Goal: Check status: Check status

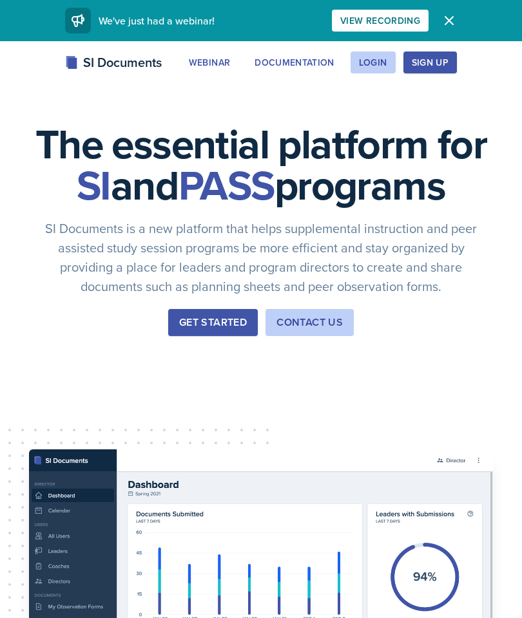
click at [371, 71] on button "Login" at bounding box center [372, 63] width 45 height 22
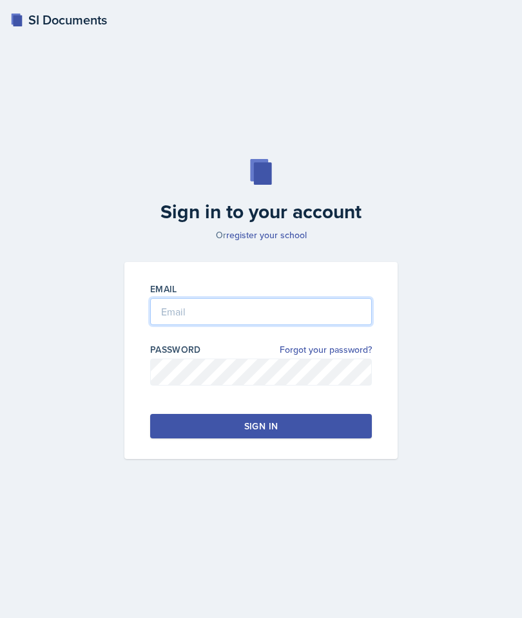
click at [325, 325] on input "email" at bounding box center [261, 311] width 222 height 27
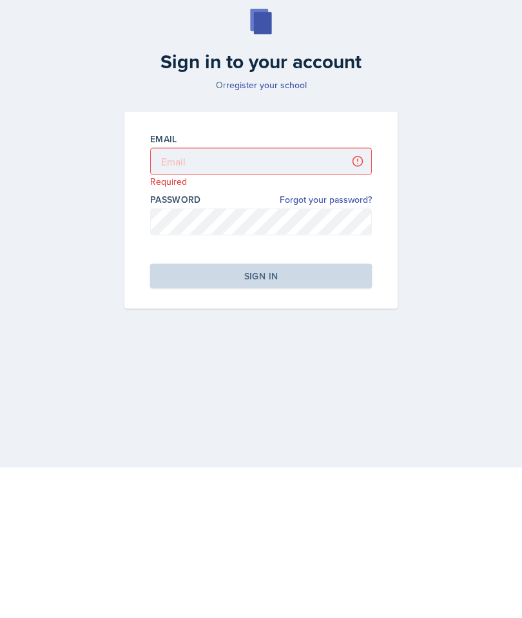
scroll to position [52, 0]
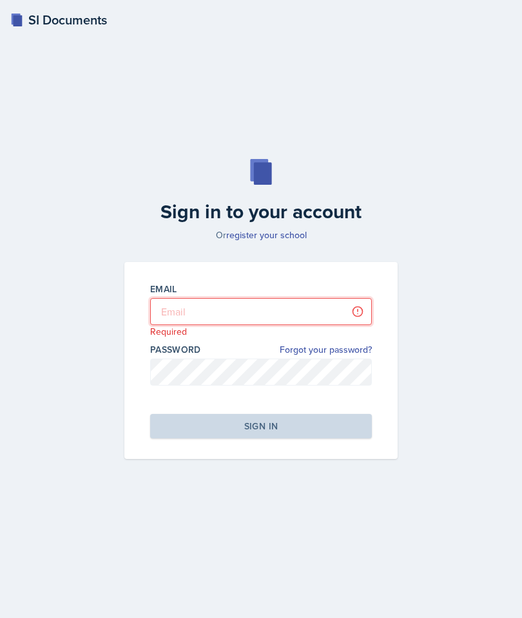
type input "[EMAIL_ADDRESS][DOMAIN_NAME]"
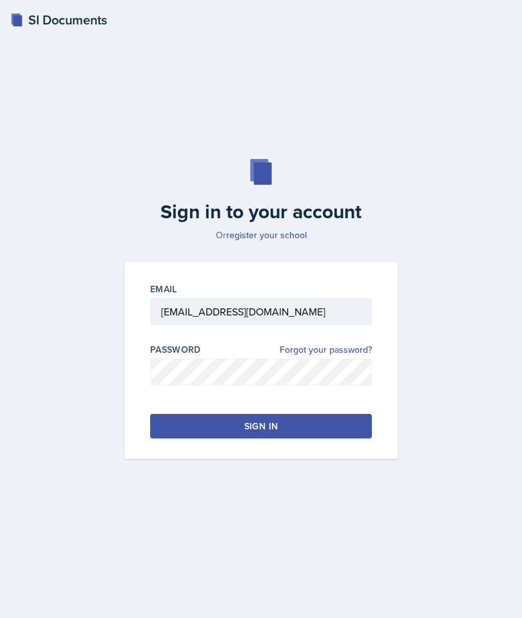
click at [308, 414] on button "Sign in" at bounding box center [261, 426] width 222 height 24
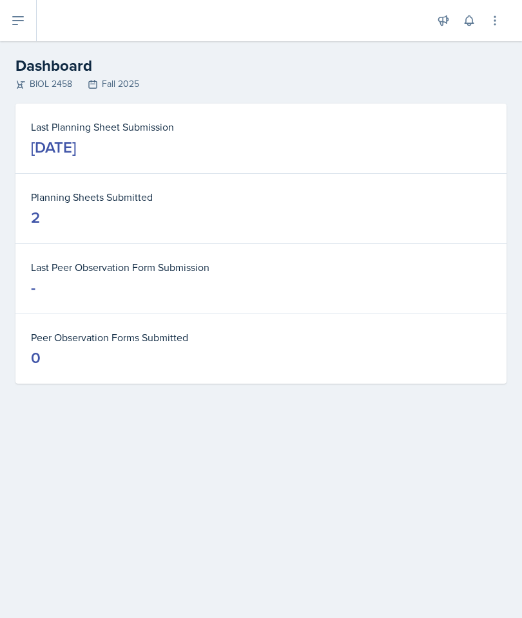
click at [76, 156] on div "[DATE]" at bounding box center [53, 147] width 45 height 21
click at [121, 165] on div "Last Planning Sheet Submission [DATE]" at bounding box center [260, 139] width 491 height 70
click at [133, 164] on div "Last Planning Sheet Submission [DATE]" at bounding box center [260, 139] width 491 height 70
click at [11, 20] on icon at bounding box center [17, 20] width 15 height 15
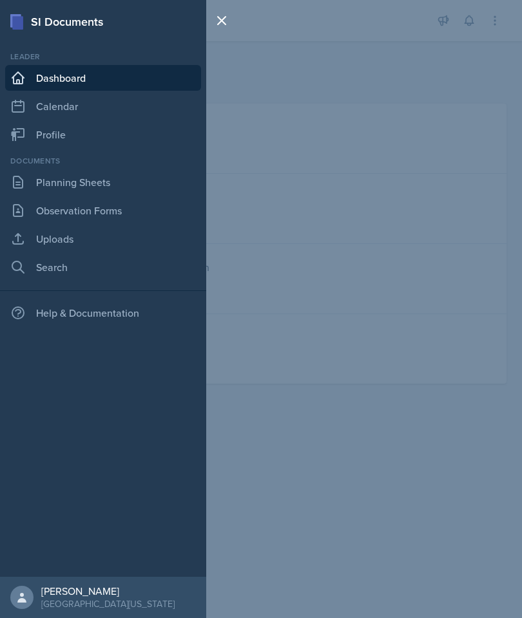
click at [84, 183] on link "Planning Sheets" at bounding box center [103, 182] width 196 height 26
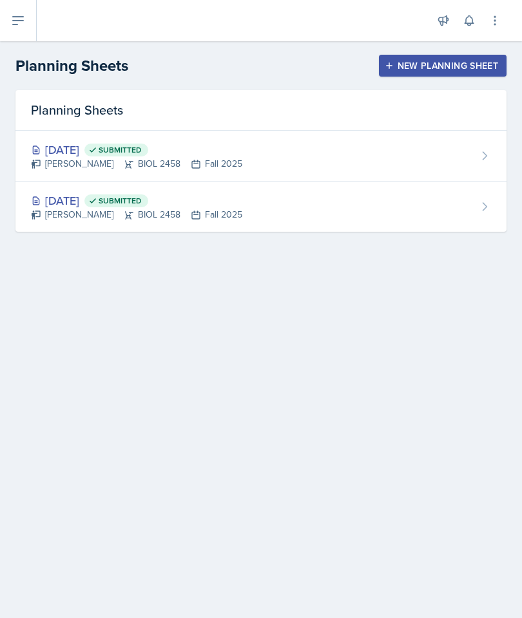
click at [100, 163] on div "[PERSON_NAME] BIOL 2458 Fall 2025" at bounding box center [136, 164] width 211 height 14
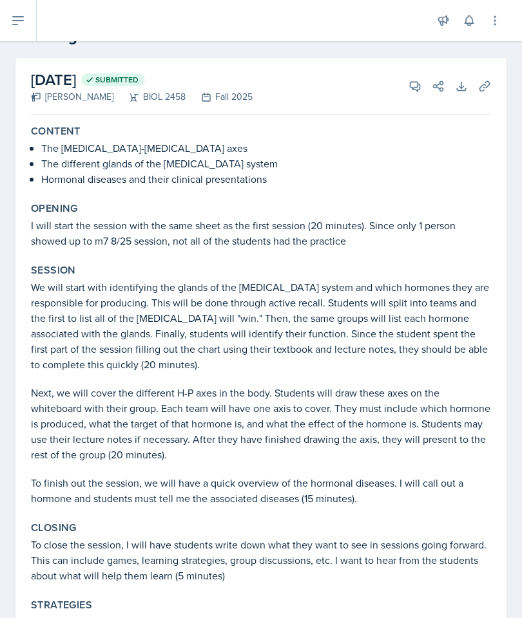
scroll to position [9, 0]
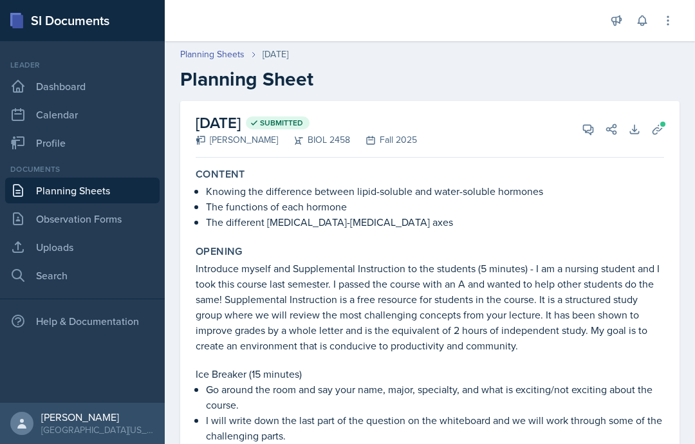
click at [238, 52] on link "Planning Sheets" at bounding box center [212, 55] width 64 height 14
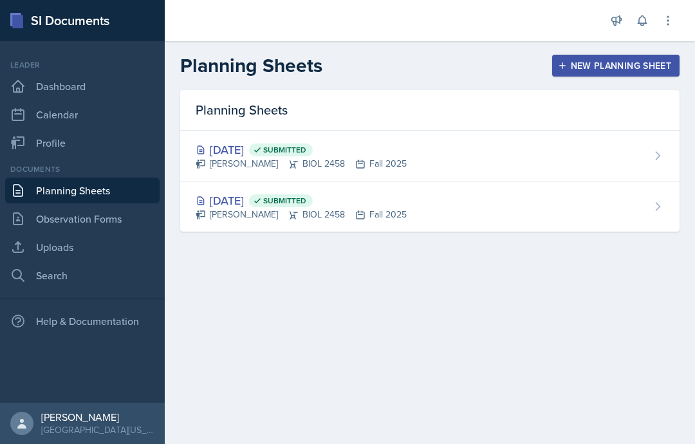
click at [263, 158] on div "[PERSON_NAME] BIOL 2458 Fall 2025" at bounding box center [301, 164] width 211 height 14
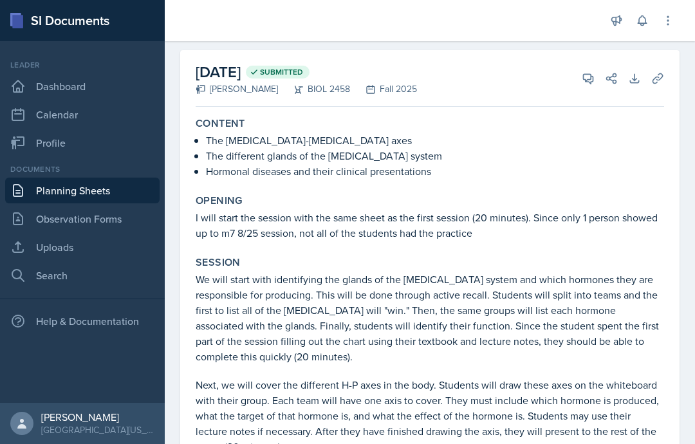
scroll to position [50, 0]
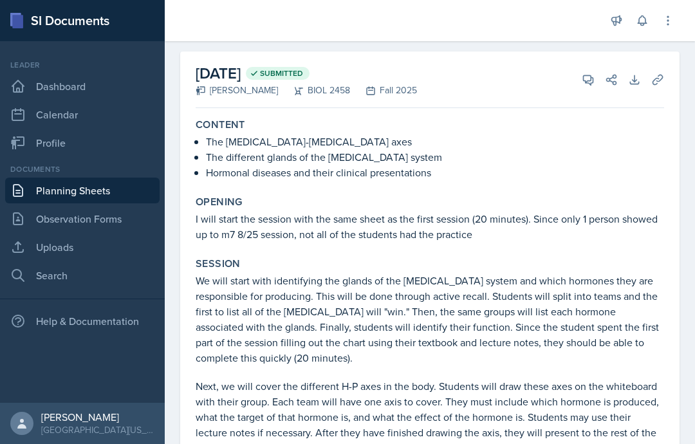
click at [324, 440] on p "Next, we will cover the different H-P axes in the body. Students will draw thes…" at bounding box center [430, 417] width 469 height 77
click at [274, 440] on p "Next, we will cover the different H-P axes in the body. Students will draw thes…" at bounding box center [430, 417] width 469 height 77
